Goal: Transaction & Acquisition: Purchase product/service

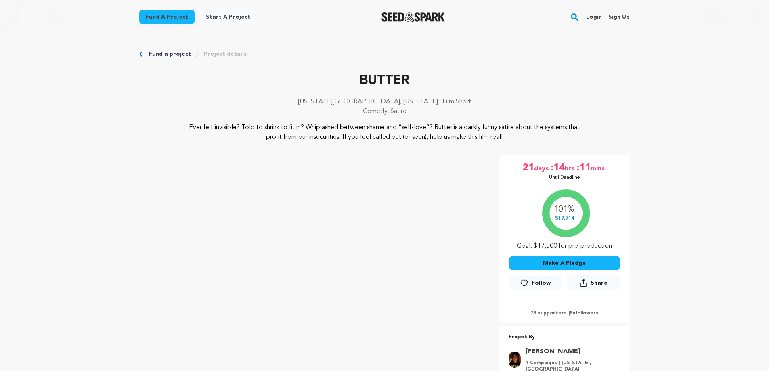
click at [602, 265] on button "Make A Pledge" at bounding box center [565, 263] width 112 height 15
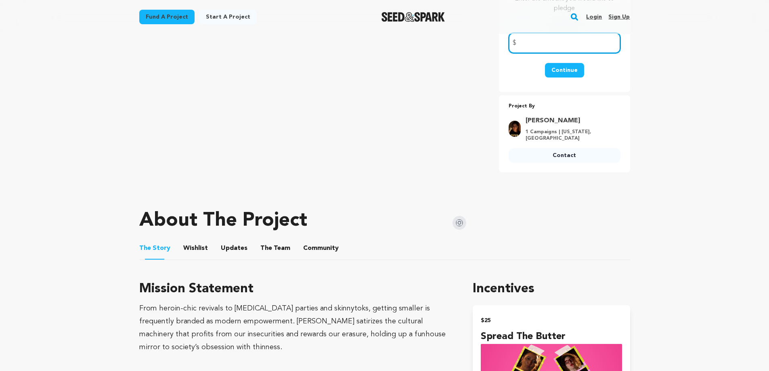
scroll to position [189, 0]
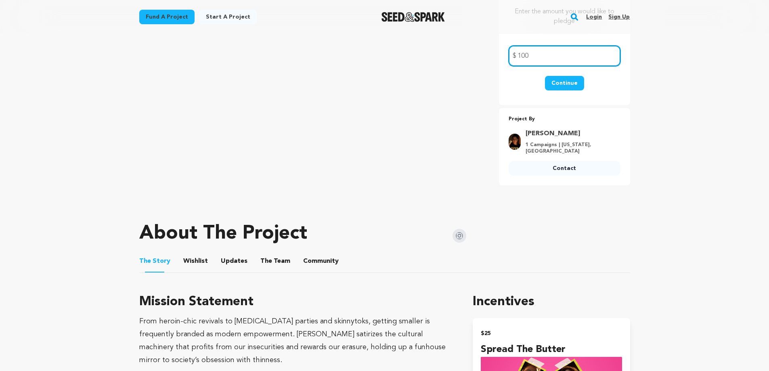
type input "100"
click at [567, 85] on button "Continue" at bounding box center [564, 83] width 39 height 15
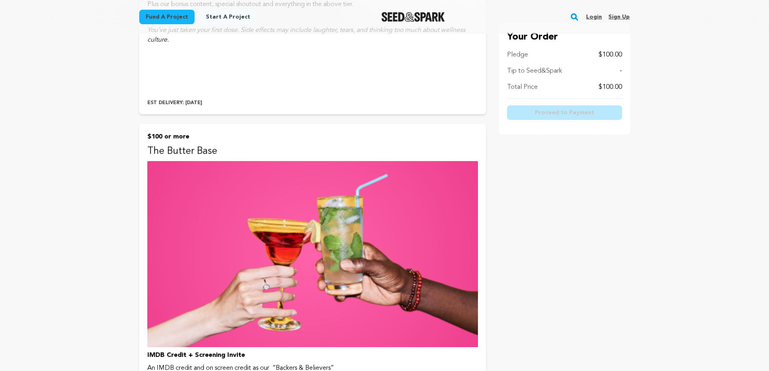
scroll to position [942, 0]
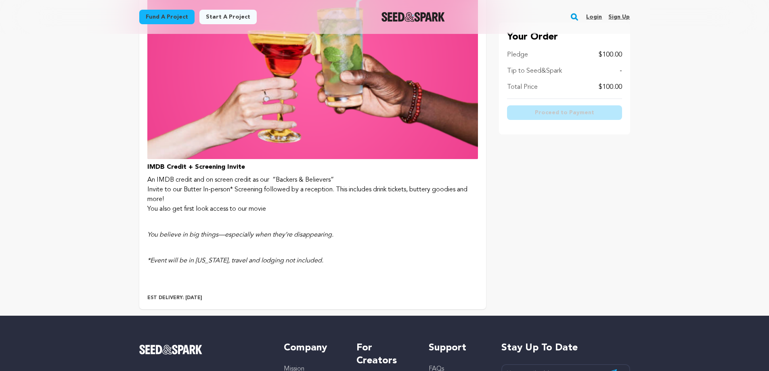
click at [337, 121] on img at bounding box center [312, 66] width 331 height 186
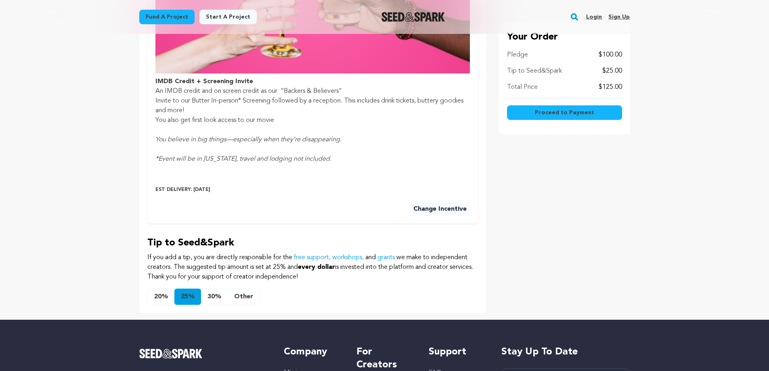
scroll to position [376, 0]
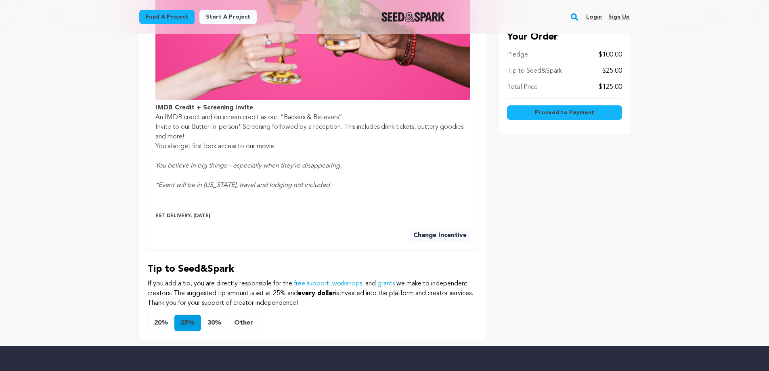
click at [247, 323] on button "Other" at bounding box center [244, 323] width 32 height 16
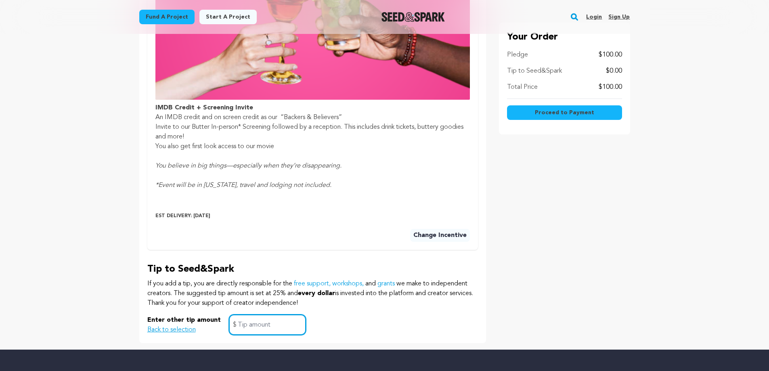
click at [285, 325] on input "text" at bounding box center [267, 324] width 77 height 21
type input "5"
click at [404, 322] on div "Enter other tip amount Back to selection 5 $" at bounding box center [312, 324] width 331 height 21
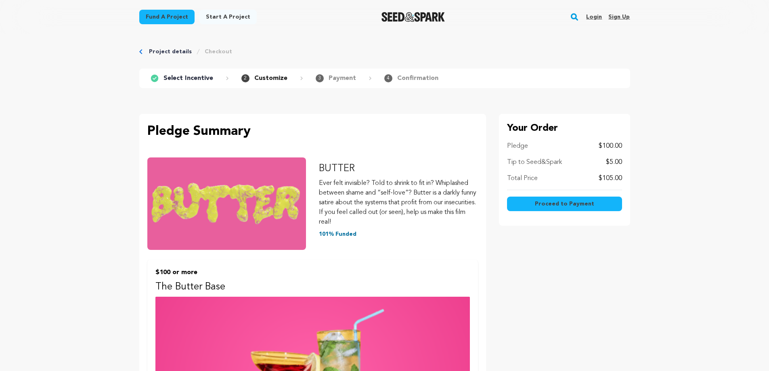
scroll to position [0, 0]
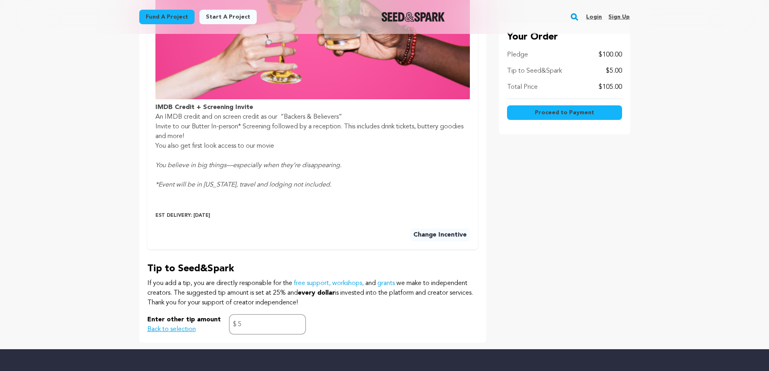
click at [443, 235] on button "Change Incentive" at bounding box center [440, 234] width 60 height 13
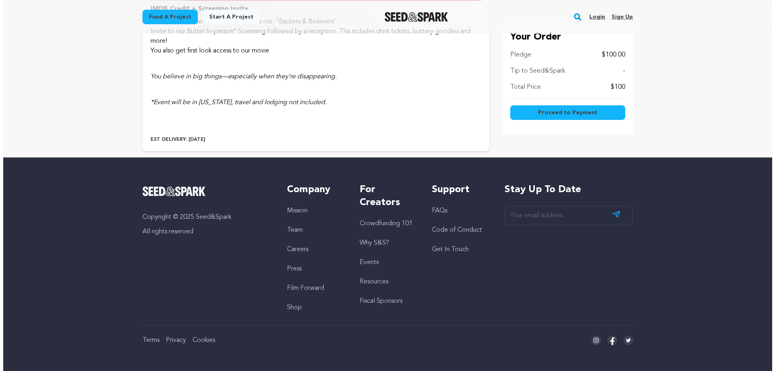
scroll to position [912, 0]
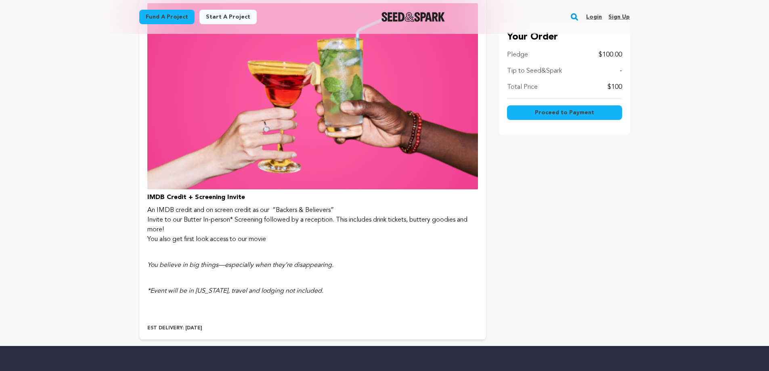
click at [541, 115] on span "Proceed to Payment" at bounding box center [564, 113] width 59 height 8
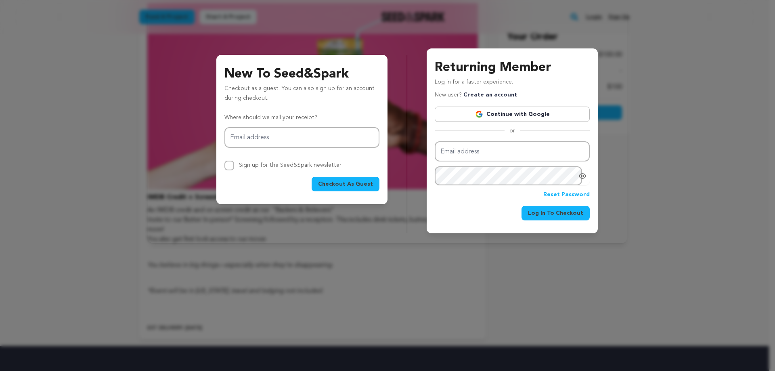
click at [360, 182] on span "Checkout As Guest" at bounding box center [345, 184] width 55 height 8
click at [287, 140] on input "Email address" at bounding box center [301, 137] width 155 height 21
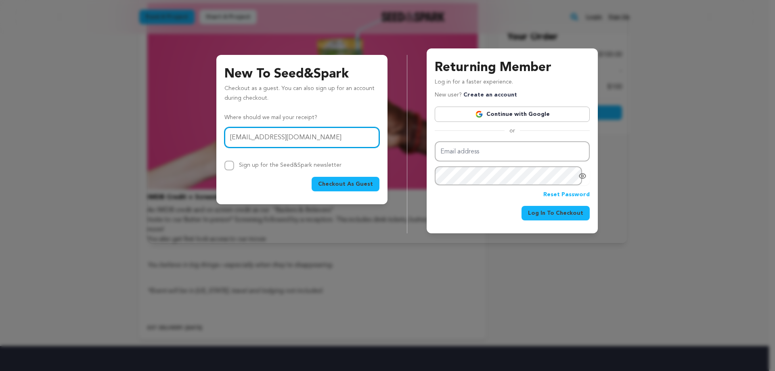
type input "[EMAIL_ADDRESS][DOMAIN_NAME]"
click at [312, 177] on button "Checkout As Guest" at bounding box center [346, 184] width 68 height 15
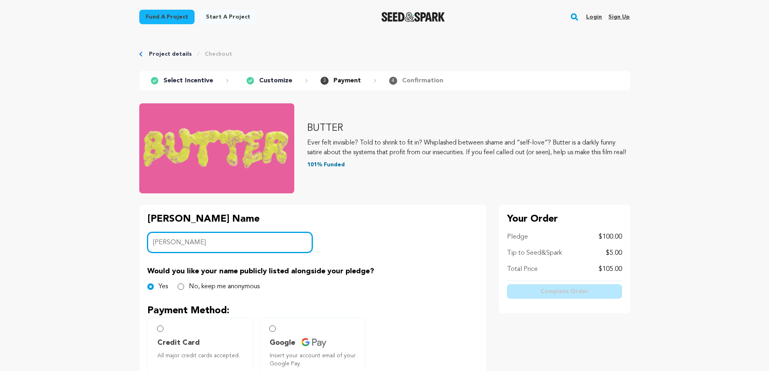
type input "Ryan Dailey"
click at [169, 334] on label "Credit Card All major credit cards accepted." at bounding box center [200, 345] width 106 height 57
radio input "true"
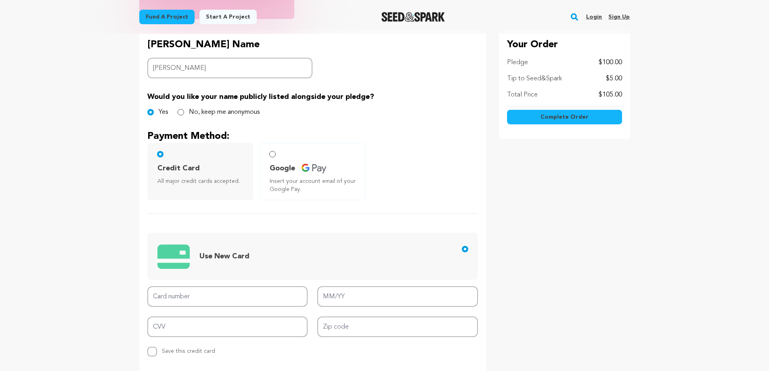
scroll to position [189, 0]
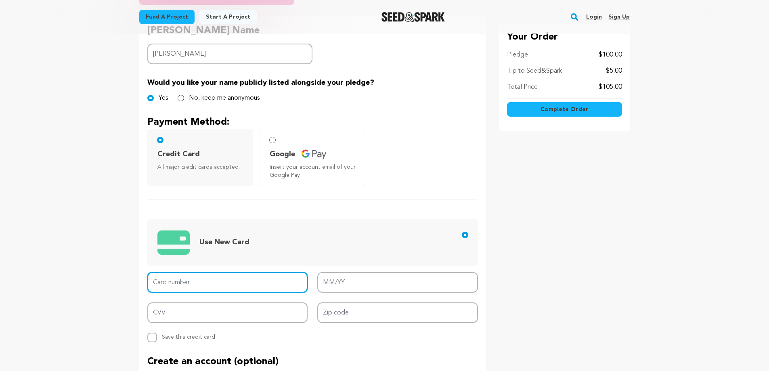
click at [229, 288] on input "Card number" at bounding box center [227, 282] width 161 height 21
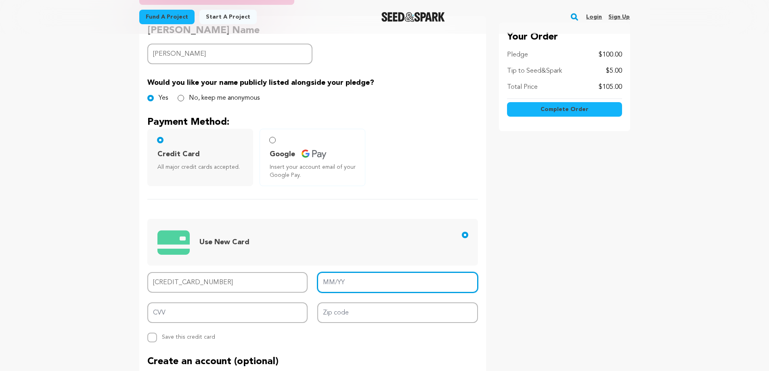
type input "4658 7606 4064 4809"
type input "03/29"
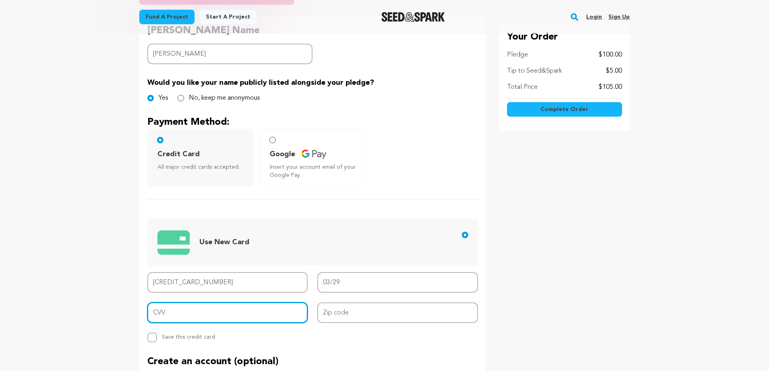
type input "331"
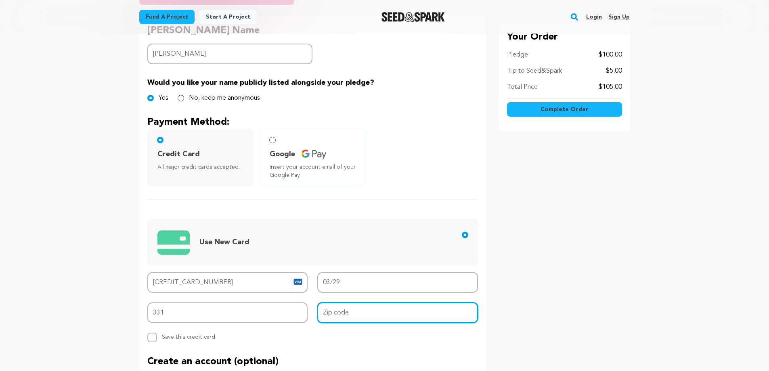
click at [395, 315] on input "Zip code" at bounding box center [397, 312] width 161 height 21
type input "92677"
click at [635, 309] on div "Project details Checkout 1 Select Incentive 2 Customize 3 Payment 4" at bounding box center [384, 169] width 517 height 649
click at [685, 197] on main "Fund a project Start a project Search Login Sign up Start a project" at bounding box center [384, 259] width 769 height 896
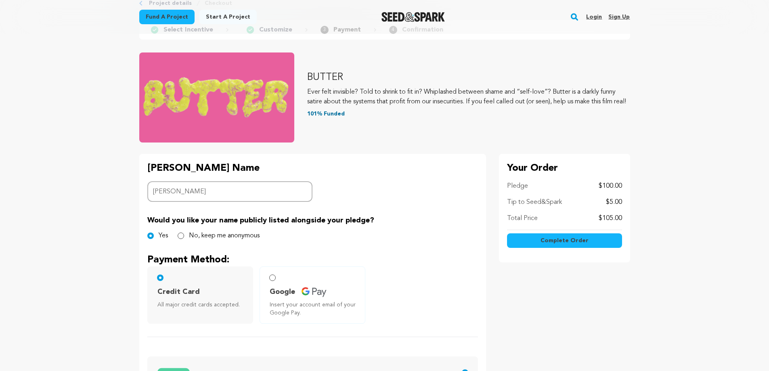
scroll to position [0, 0]
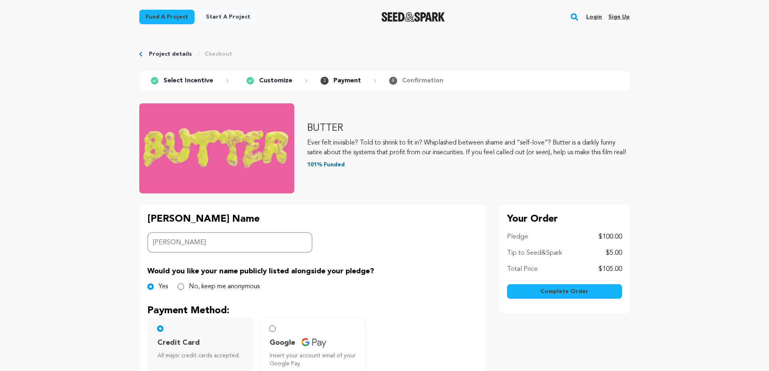
click at [563, 289] on span "Complete Order" at bounding box center [565, 291] width 48 height 8
